Goal: Task Accomplishment & Management: Complete application form

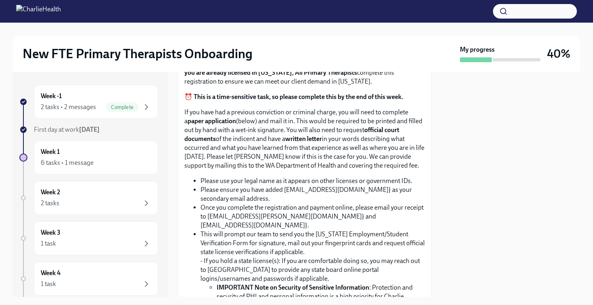
scroll to position [423, 0]
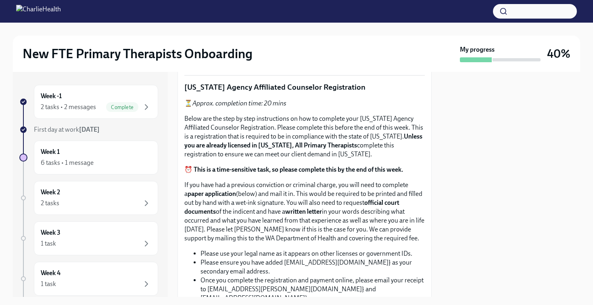
click at [0, 0] on input "Upload the [US_STATE] Telehealth Certificate" at bounding box center [0, 0] width 0 height 0
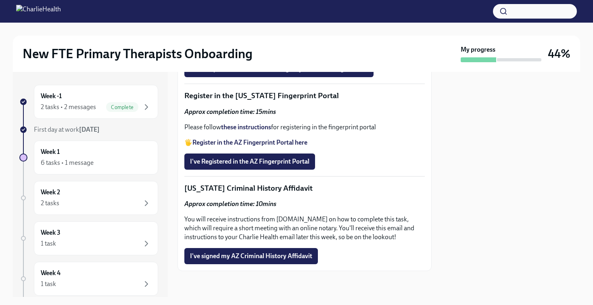
scroll to position [1159, 0]
click at [253, 157] on button "I've Registered in the AZ Fingerprint Portal" at bounding box center [249, 161] width 131 height 16
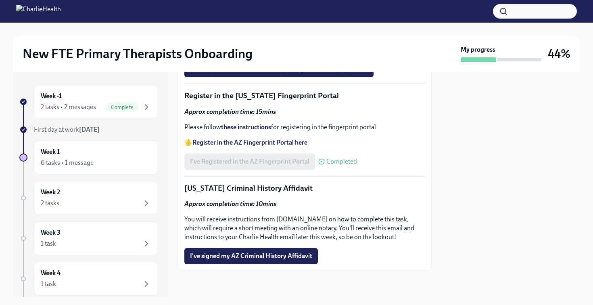
click at [249, 143] on strong "Register in the AZ Fingerprint Portal here" at bounding box center [249, 142] width 115 height 8
click at [244, 131] on strong "these instructions" at bounding box center [246, 127] width 50 height 8
click at [256, 260] on span "I've signed my AZ Criminal History Affidavit" at bounding box center [251, 256] width 122 height 8
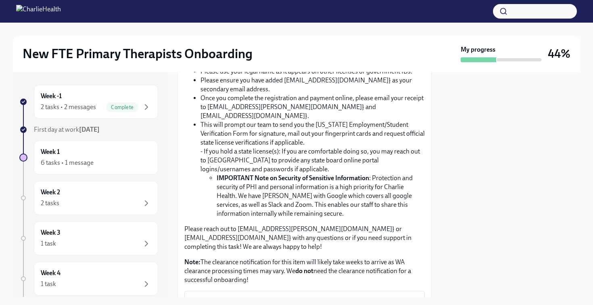
scroll to position [585, 0]
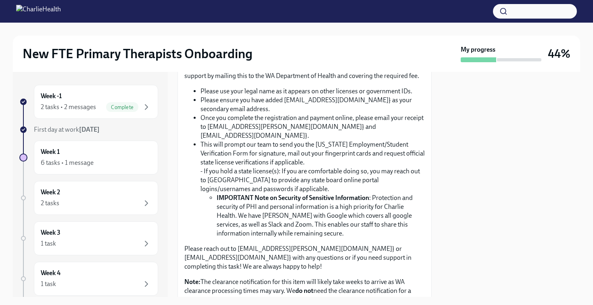
drag, startPoint x: 211, startPoint y: 138, endPoint x: 299, endPoint y: 145, distance: 87.4
drag, startPoint x: 274, startPoint y: 148, endPoint x: 353, endPoint y: 151, distance: 79.9
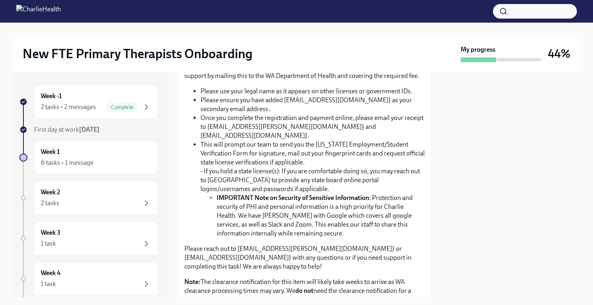
drag, startPoint x: 235, startPoint y: 156, endPoint x: 347, endPoint y: 159, distance: 111.4
drag, startPoint x: 248, startPoint y: 167, endPoint x: 338, endPoint y: 172, distance: 89.7
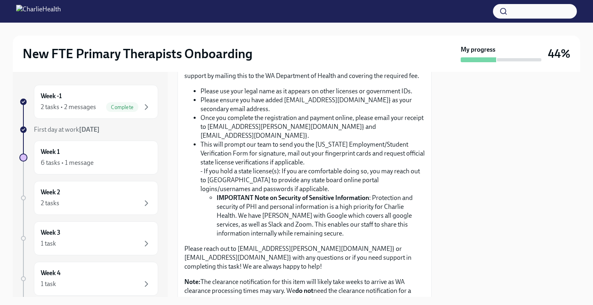
click at [338, 172] on div "⏳ Approx. completion time: 20 mins Below are the step by step instructions on h…" at bounding box center [304, 120] width 240 height 367
click at [209, 11] on strong "⏰ This is a time-sensitive task, so please complete this by the end of this wee…" at bounding box center [293, 7] width 219 height 8
drag, startPoint x: 214, startPoint y: 181, endPoint x: 330, endPoint y: 181, distance: 115.4
click at [330, 11] on strong "⏰ This is a time-sensitive task, so please complete this by the end of this wee…" at bounding box center [293, 7] width 219 height 8
drag, startPoint x: 234, startPoint y: 197, endPoint x: 228, endPoint y: 197, distance: 6.1
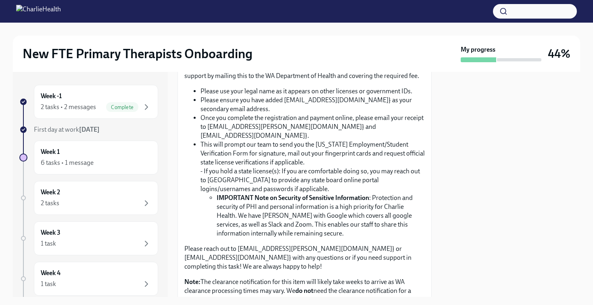
click at [233, 80] on p "If you have had a previous conviction or criminal charge, you will need to comp…" at bounding box center [304, 49] width 240 height 62
drag, startPoint x: 212, startPoint y: 197, endPoint x: 360, endPoint y: 197, distance: 148.1
click at [354, 80] on p "If you have had a previous conviction or criminal charge, you will need to comp…" at bounding box center [304, 49] width 240 height 62
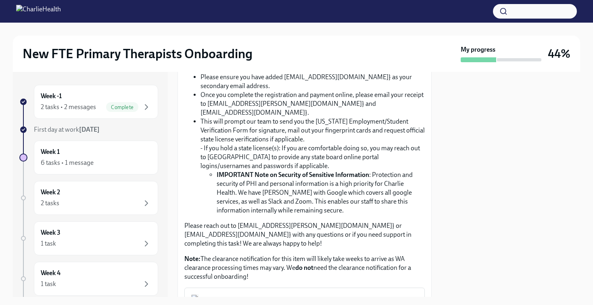
scroll to position [608, 0]
click at [229, 12] on strong "paper application" at bounding box center [212, 8] width 48 height 8
drag, startPoint x: 310, startPoint y: 183, endPoint x: 358, endPoint y: 186, distance: 48.1
click at [362, 57] on p "If you have had a previous conviction or criminal charge, you will need to comp…" at bounding box center [304, 26] width 240 height 62
drag, startPoint x: 235, startPoint y: 192, endPoint x: 231, endPoint y: 192, distance: 4.5
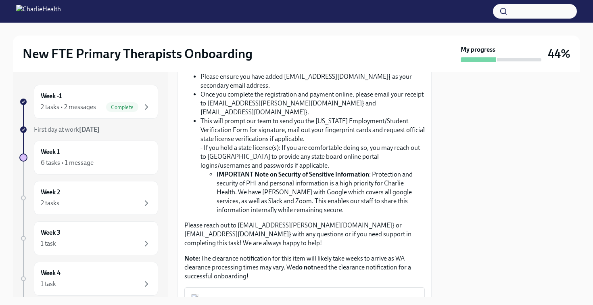
click at [235, 57] on p "If you have had a previous conviction or criminal charge, you will need to comp…" at bounding box center [304, 26] width 240 height 62
drag, startPoint x: 229, startPoint y: 192, endPoint x: 335, endPoint y: 191, distance: 106.5
click at [335, 57] on p "If you have had a previous conviction or criminal charge, you will need to comp…" at bounding box center [304, 26] width 240 height 62
click at [339, 57] on p "If you have had a previous conviction or criminal charge, you will need to comp…" at bounding box center [304, 26] width 240 height 62
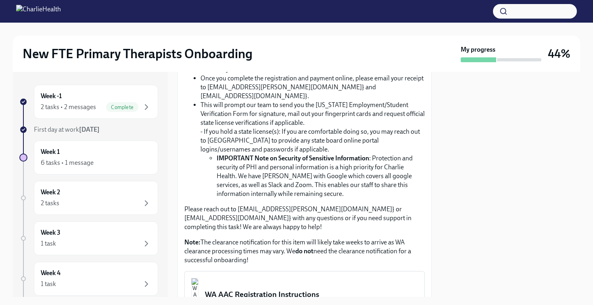
scroll to position [631, 0]
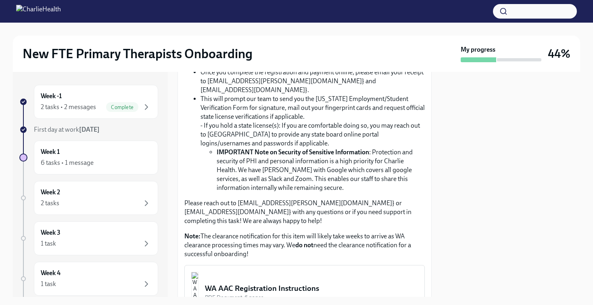
drag, startPoint x: 246, startPoint y: 178, endPoint x: 360, endPoint y: 183, distance: 113.9
click at [360, 35] on p "If you have had a previous conviction or criminal charge, you will need to comp…" at bounding box center [304, 4] width 240 height 62
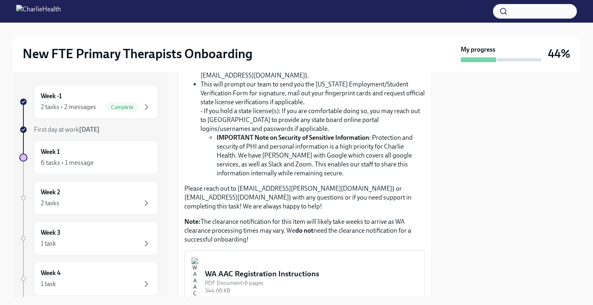
scroll to position [646, 0]
drag, startPoint x: 209, startPoint y: 180, endPoint x: 344, endPoint y: 180, distance: 134.4
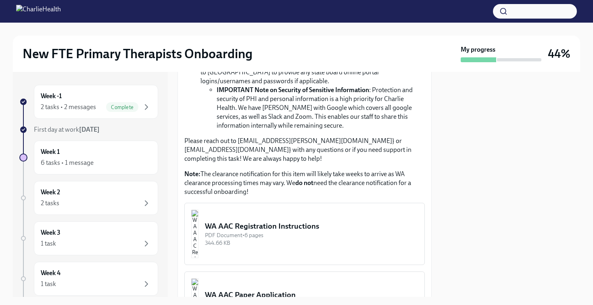
scroll to position [696, 0]
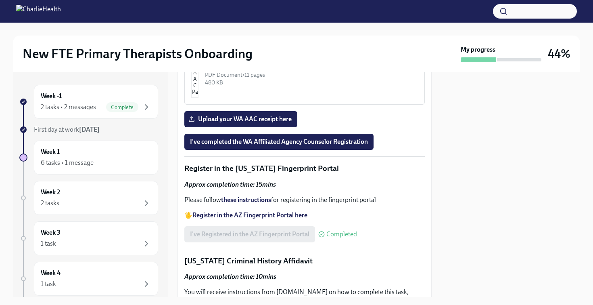
scroll to position [982, 0]
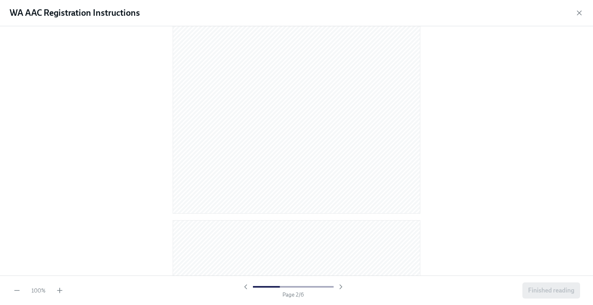
scroll to position [109, 0]
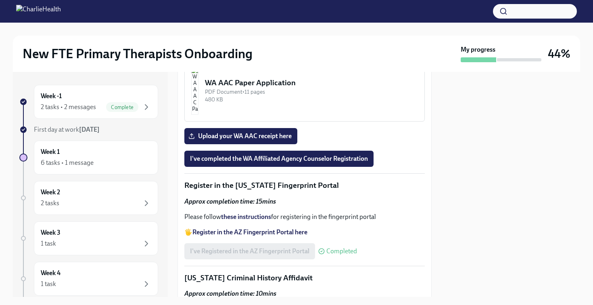
scroll to position [901, 0]
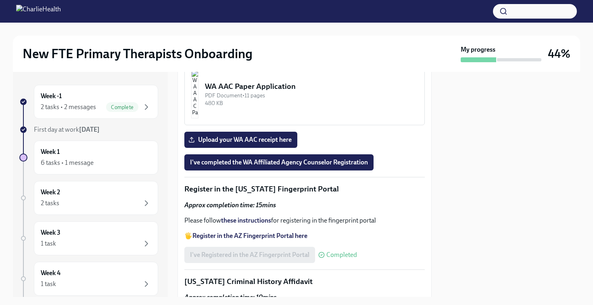
click at [273, 23] on div "WA AAC Registration Instructions" at bounding box center [311, 18] width 213 height 10
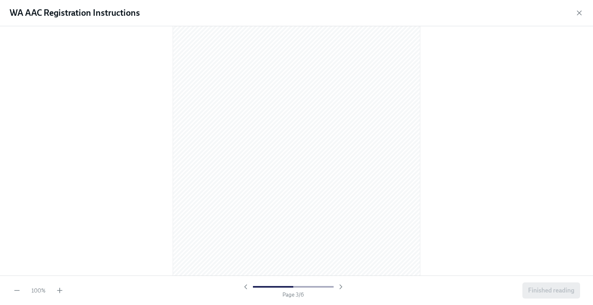
scroll to position [0, 0]
click at [579, 11] on icon "button" at bounding box center [579, 13] width 8 height 8
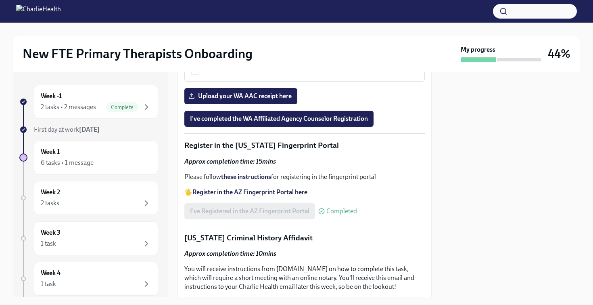
scroll to position [945, 0]
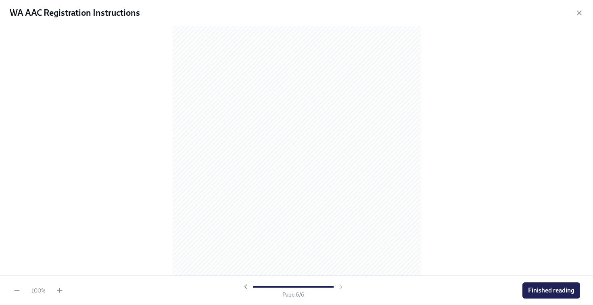
scroll to position [1719, 0]
click at [577, 11] on icon "button" at bounding box center [579, 13] width 8 height 8
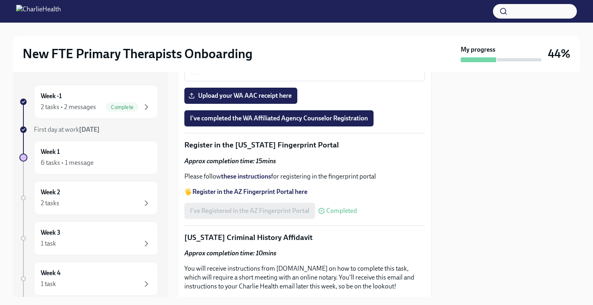
scroll to position [958, 0]
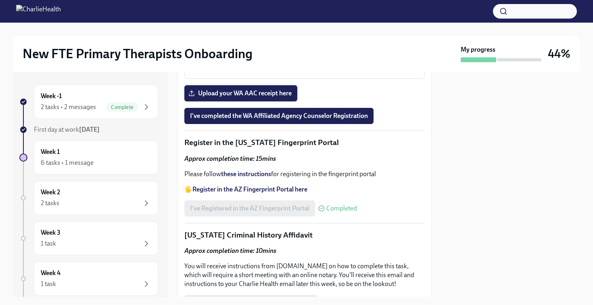
click at [277, 97] on span "Upload your WA AAC receipt here" at bounding box center [241, 93] width 102 height 8
click at [0, 0] on input "Upload your WA AAC receipt here" at bounding box center [0, 0] width 0 height 0
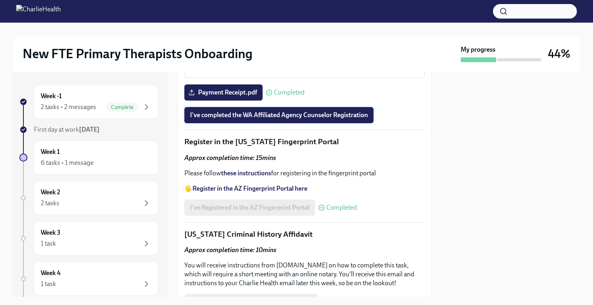
click at [338, 119] on span "I've completed the WA Affiliated Agency Counselor Registration" at bounding box center [279, 115] width 178 height 8
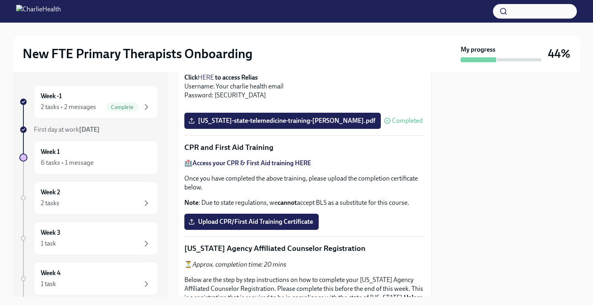
scroll to position [0, 0]
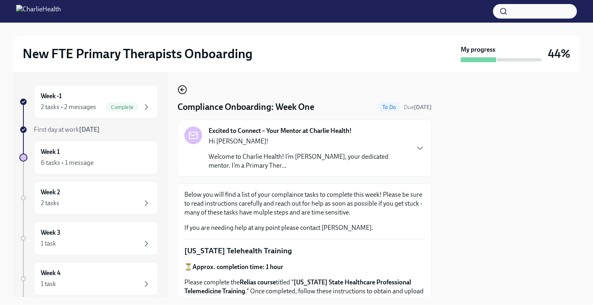
click at [182, 90] on icon "button" at bounding box center [182, 90] width 3 height 0
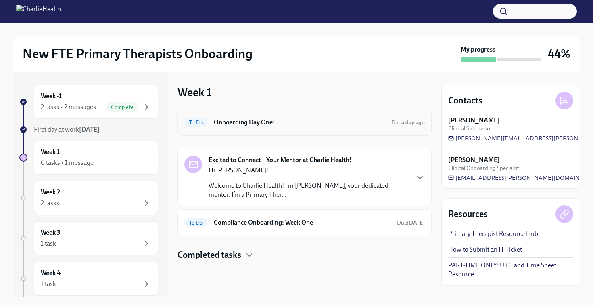
click at [248, 128] on div "To Do Onboarding Day One! Due a day ago" at bounding box center [304, 122] width 240 height 13
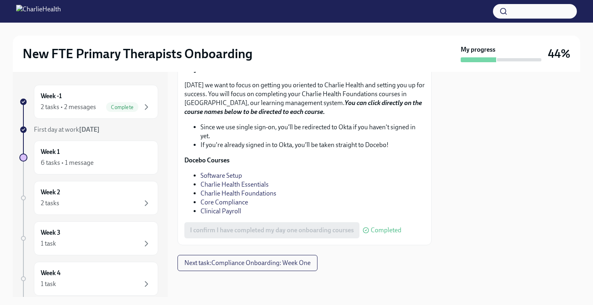
scroll to position [1139, 0]
click at [277, 267] on button "Next task : Compliance Onboarding: Week One" at bounding box center [248, 263] width 140 height 16
